Goal: Task Accomplishment & Management: Manage account settings

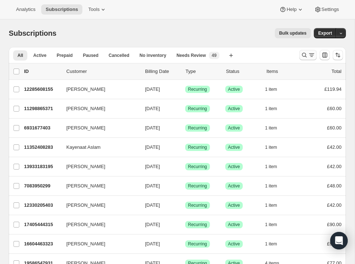
click at [307, 52] on icon "Search and filter results" at bounding box center [304, 54] width 7 height 7
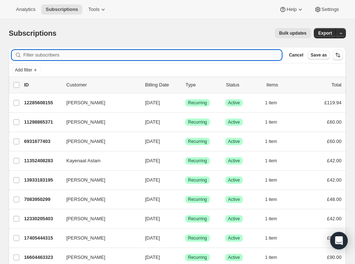
click at [140, 53] on input "Filter subscribers" at bounding box center [152, 55] width 258 height 10
paste input "#681811"
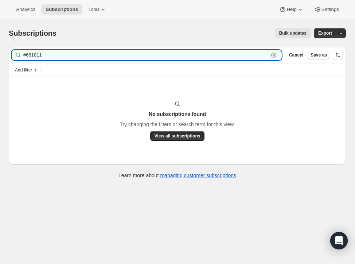
click at [53, 58] on input "#681811" at bounding box center [145, 55] width 245 height 10
drag, startPoint x: 54, startPoint y: 56, endPoint x: -20, endPoint y: 56, distance: 74.0
click at [0, 56] on html "Analytics Subscriptions Tools Help Settings Skip to content Subscriptions. This…" at bounding box center [177, 132] width 355 height 264
paste input "[PERSON_NAME][EMAIL_ADDRESS][DOMAIN_NAME]"
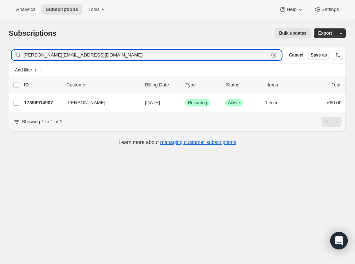
type input "[PERSON_NAME][EMAIL_ADDRESS][DOMAIN_NAME]"
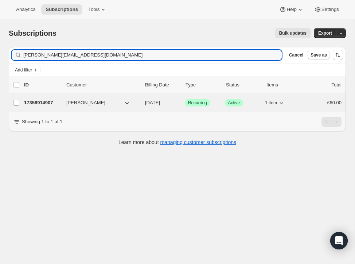
click at [159, 107] on div "17356914907 [PERSON_NAME] [DATE] Success Recurring Success Active 1 item £60.00" at bounding box center [182, 103] width 317 height 10
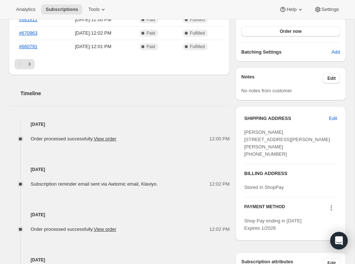
scroll to position [228, 0]
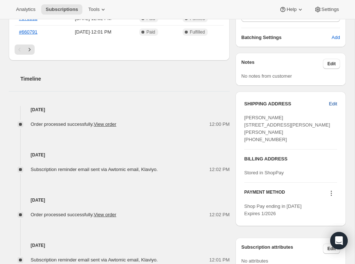
click at [333, 101] on span "Edit" at bounding box center [333, 103] width 8 height 7
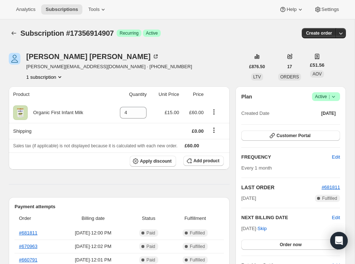
select select "[GEOGRAPHIC_DATA]"
select select "ENG"
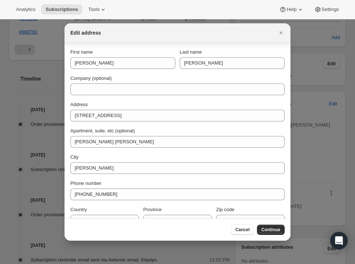
scroll to position [13, 0]
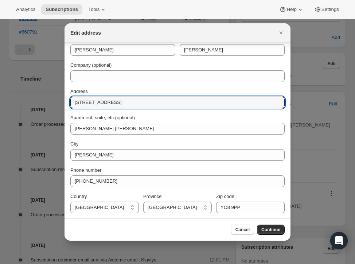
drag, startPoint x: 122, startPoint y: 103, endPoint x: 40, endPoint y: 103, distance: 81.2
paste input "[STREET_ADDRESS]"
type input "[STREET_ADDRESS]"
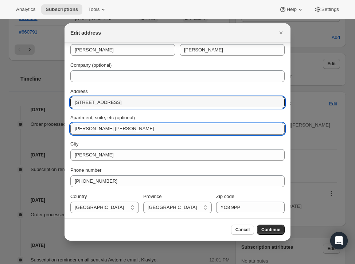
drag, startPoint x: 128, startPoint y: 128, endPoint x: 74, endPoint y: 128, distance: 53.9
click at [74, 128] on input "[PERSON_NAME] [PERSON_NAME]" at bounding box center [177, 129] width 214 height 12
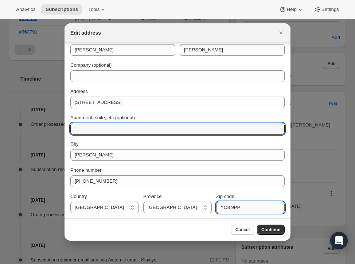
click at [249, 203] on input "YO8 9PP" at bounding box center [250, 207] width 68 height 12
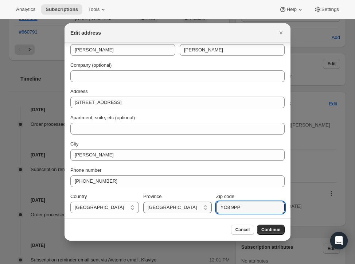
drag, startPoint x: 251, startPoint y: 205, endPoint x: 188, endPoint y: 205, distance: 63.4
click at [188, 205] on div "Country [GEOGRAPHIC_DATA] [GEOGRAPHIC_DATA] [GEOGRAPHIC_DATA] Province [DEMOGRA…" at bounding box center [177, 203] width 214 height 20
paste input "5XR"
type input "YO8 5XR"
click at [274, 224] on button "Continue" at bounding box center [271, 229] width 28 height 10
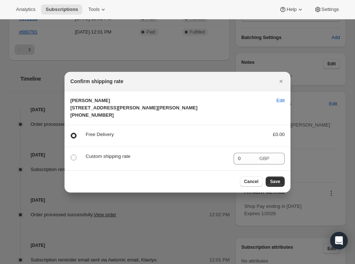
scroll to position [0, 0]
click at [280, 184] on span "Save" at bounding box center [275, 182] width 10 height 6
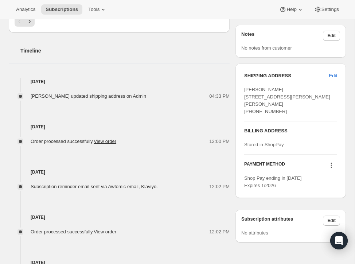
scroll to position [295, 0]
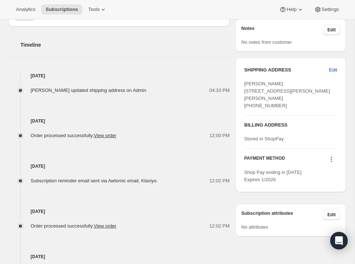
click at [331, 68] on span "Edit" at bounding box center [333, 69] width 8 height 7
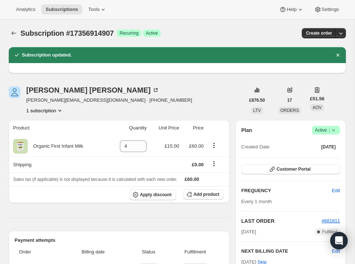
select select "[GEOGRAPHIC_DATA]"
select select "ENG"
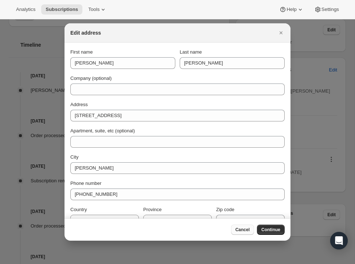
click at [243, 229] on span "Cancel" at bounding box center [242, 230] width 14 height 6
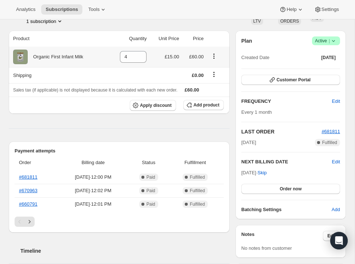
scroll to position [56, 0]
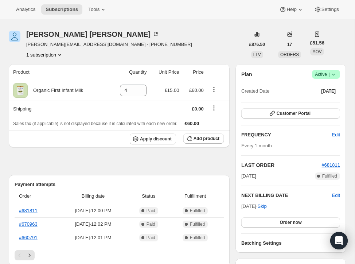
click at [70, 43] on span "[PERSON_NAME][EMAIL_ADDRESS][DOMAIN_NAME] · [PHONE_NUMBER]" at bounding box center [109, 44] width 166 height 7
click at [51, 53] on button "1 subscription" at bounding box center [44, 54] width 37 height 7
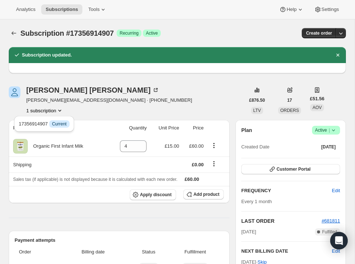
scroll to position [36, 0]
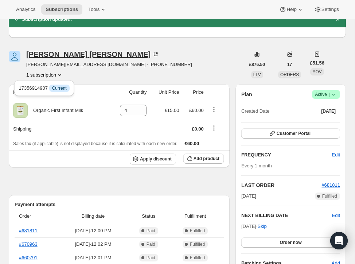
click at [46, 57] on div "[PERSON_NAME]" at bounding box center [92, 54] width 133 height 7
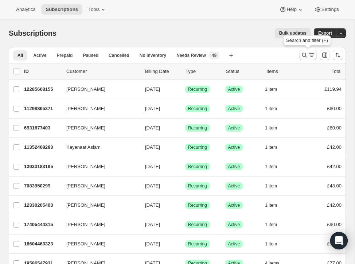
click at [306, 54] on icon "Search and filter results" at bounding box center [304, 54] width 7 height 7
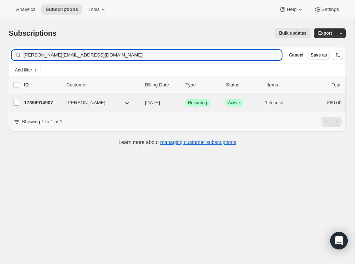
type input "[PERSON_NAME][EMAIL_ADDRESS][DOMAIN_NAME]"
click at [181, 98] on div "17356914907 [PERSON_NAME] [DATE] Success Recurring Success Active 1 item £60.00" at bounding box center [182, 103] width 317 height 10
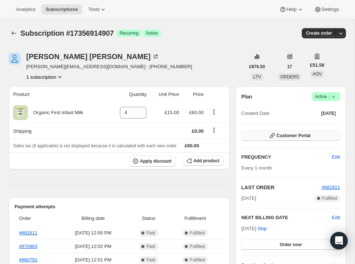
click at [275, 138] on button "Customer Portal" at bounding box center [290, 135] width 99 height 10
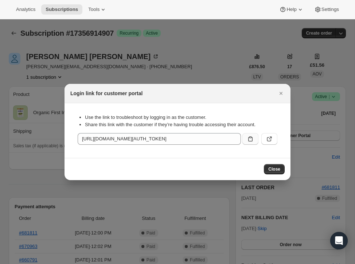
click at [248, 133] on button ":rca:" at bounding box center [250, 139] width 16 height 12
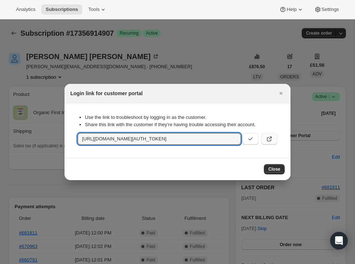
click at [267, 135] on icon ":rca:" at bounding box center [269, 138] width 7 height 7
